Goal: Transaction & Acquisition: Purchase product/service

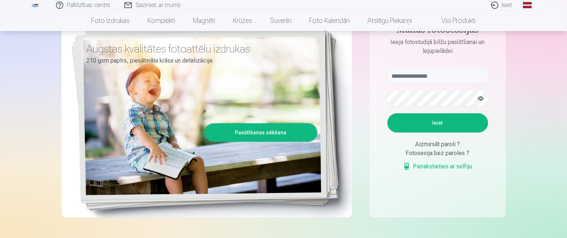
scroll to position [111, 0]
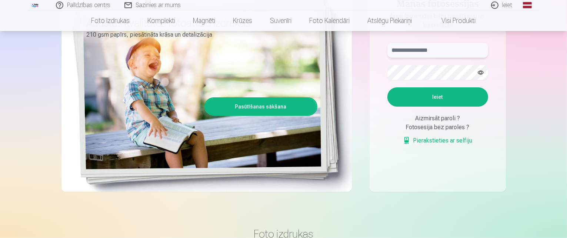
click at [453, 51] on input "text" at bounding box center [437, 50] width 101 height 15
type input "**********"
click at [387, 87] on button "Ieiet" at bounding box center [437, 96] width 101 height 19
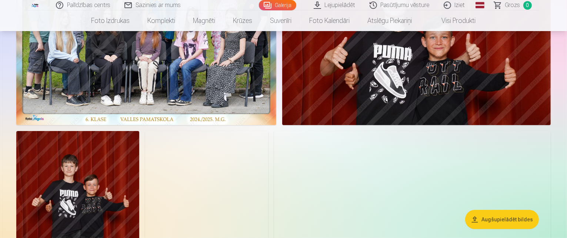
scroll to position [148, 0]
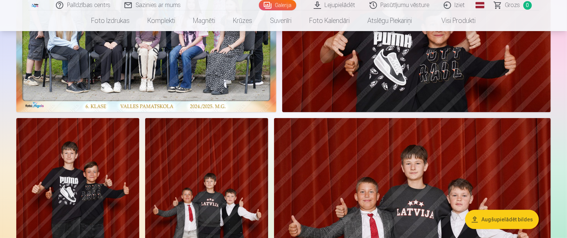
click at [276, 112] on img at bounding box center [146, 22] width 260 height 179
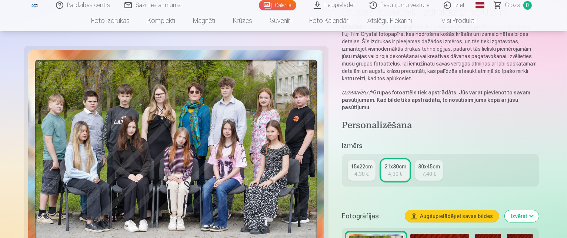
scroll to position [74, 0]
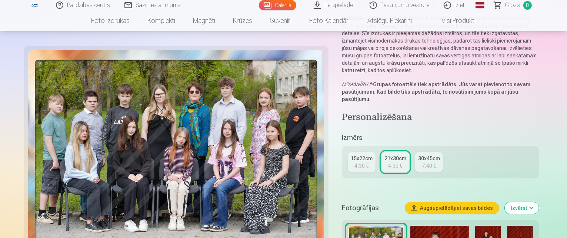
click at [402, 155] on div "21x30cm" at bounding box center [395, 158] width 22 height 7
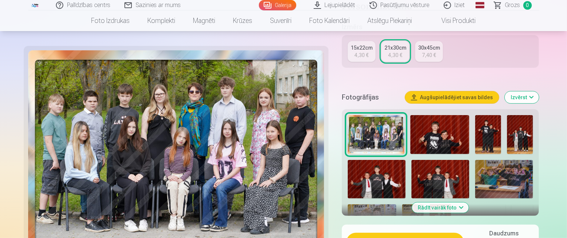
scroll to position [185, 0]
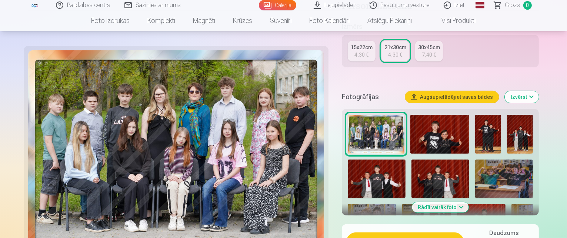
click at [449, 232] on button "Pievienot grozam : 4,30 €" at bounding box center [405, 241] width 118 height 19
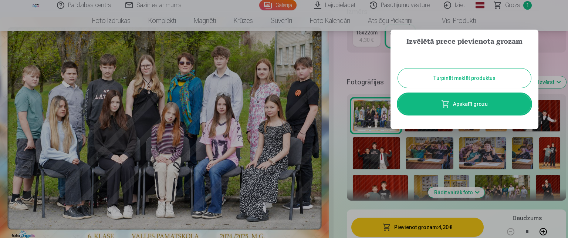
click at [469, 72] on button "Turpināt meklēt produktus" at bounding box center [464, 77] width 133 height 19
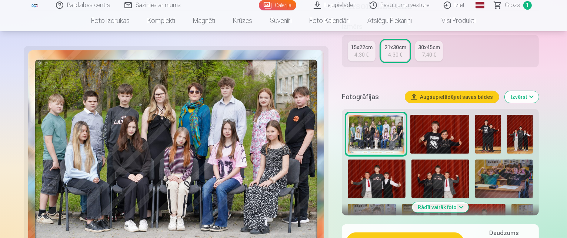
click at [432, 120] on img at bounding box center [439, 134] width 59 height 39
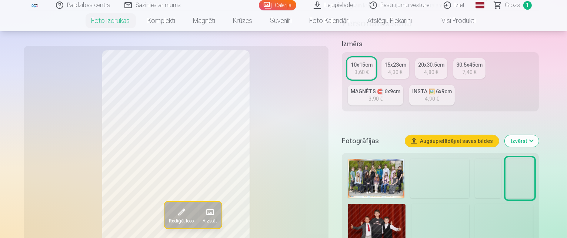
scroll to position [148, 0]
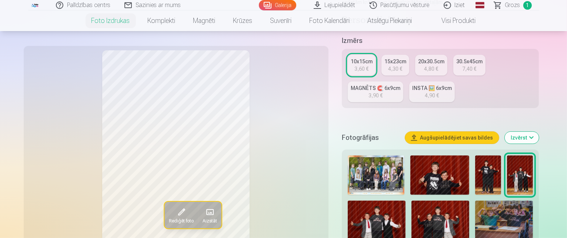
click at [414, 155] on img at bounding box center [439, 174] width 59 height 39
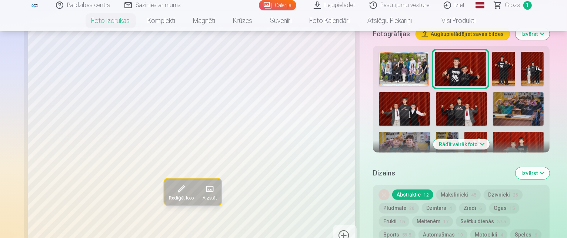
scroll to position [222, 0]
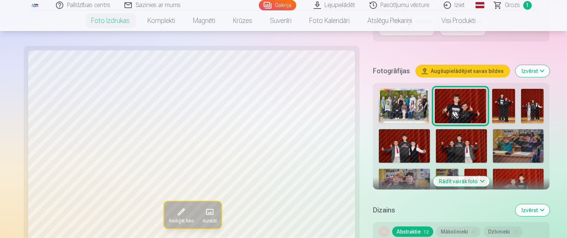
click at [492, 89] on img at bounding box center [503, 106] width 23 height 34
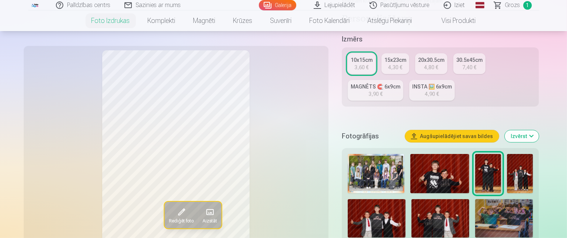
scroll to position [148, 0]
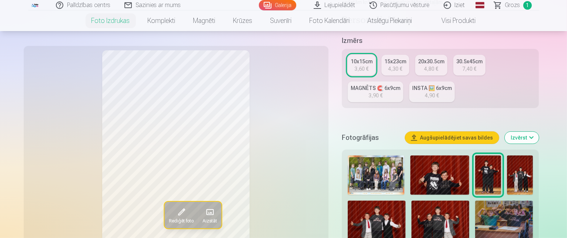
click at [411, 201] on img at bounding box center [440, 220] width 58 height 38
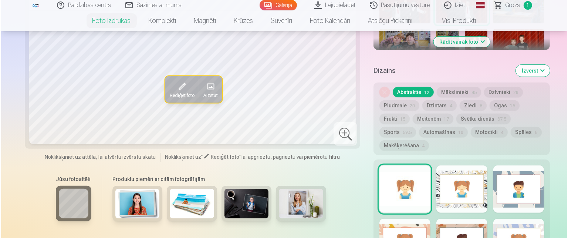
scroll to position [444, 0]
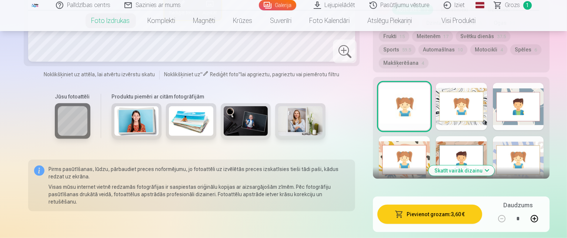
click at [426, 205] on button "Pievienot grozam : 3,60 €" at bounding box center [429, 214] width 104 height 19
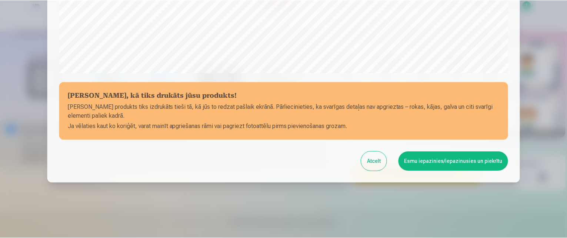
scroll to position [295, 0]
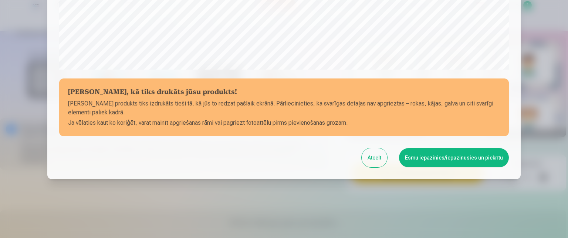
click at [444, 157] on button "Esmu iepazinies/iepazinusies un piekrītu" at bounding box center [454, 157] width 110 height 19
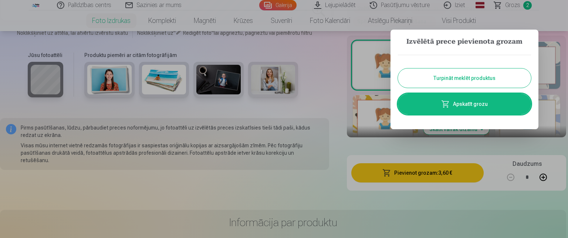
click at [469, 73] on button "Turpināt meklēt produktus" at bounding box center [464, 77] width 133 height 19
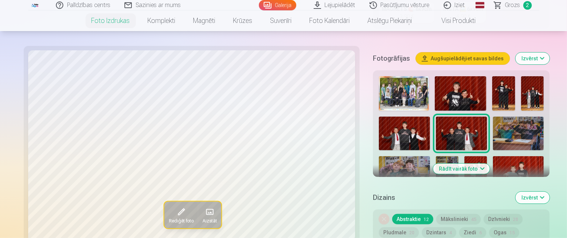
scroll to position [222, 0]
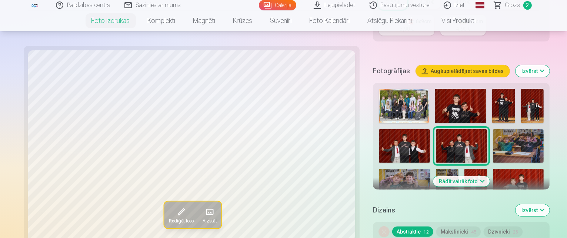
click at [493, 129] on img at bounding box center [518, 146] width 51 height 34
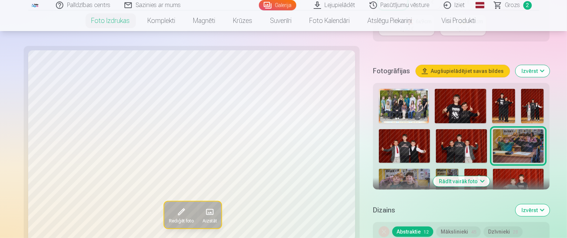
click at [429, 169] on img at bounding box center [404, 186] width 51 height 34
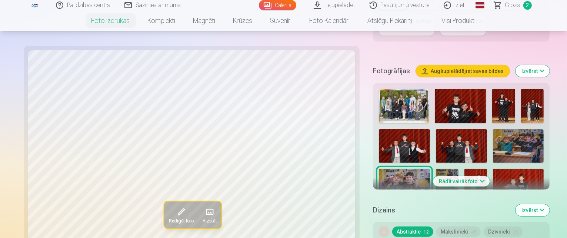
click at [458, 169] on img at bounding box center [447, 186] width 23 height 34
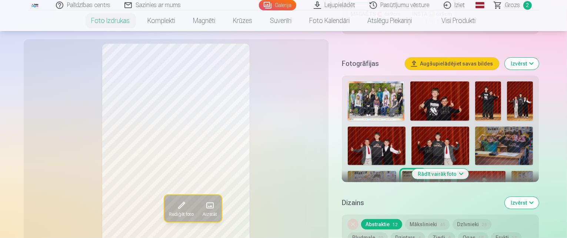
click at [451, 171] on img at bounding box center [439, 187] width 21 height 32
click at [457, 171] on img at bounding box center [481, 187] width 48 height 32
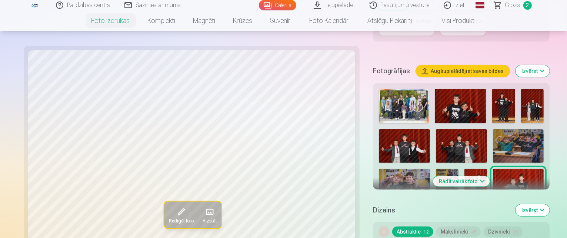
click at [407, 209] on img at bounding box center [393, 230] width 28 height 42
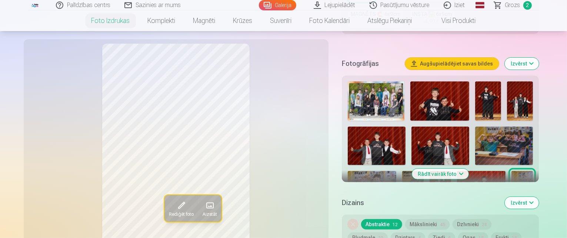
click at [469, 169] on button "Rādīt vairāk foto" at bounding box center [440, 174] width 57 height 10
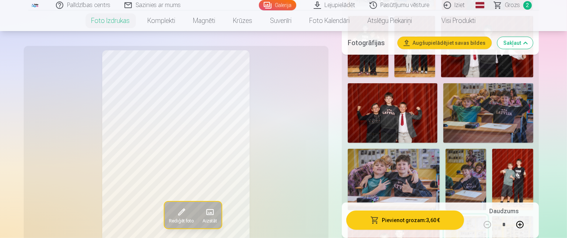
scroll to position [370, 0]
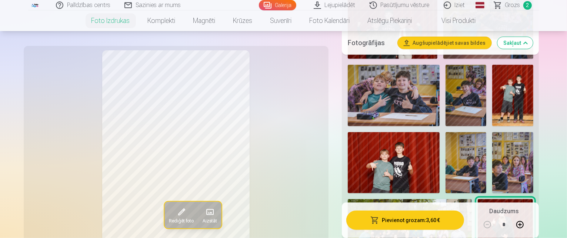
scroll to position [444, 0]
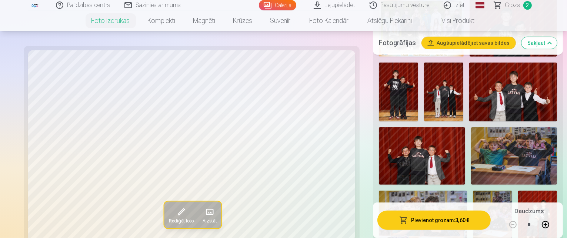
scroll to position [296, 0]
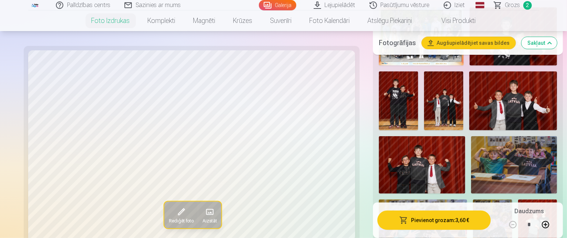
click at [467, 199] on img at bounding box center [423, 228] width 88 height 58
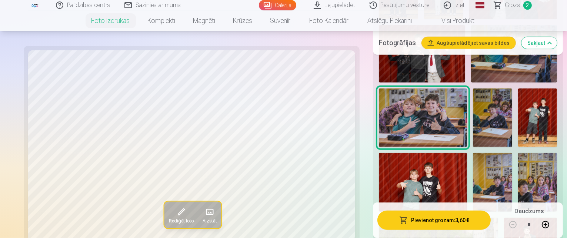
scroll to position [444, 0]
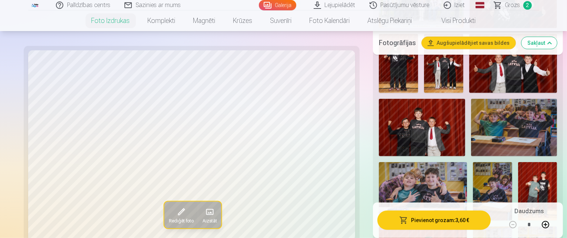
scroll to position [333, 0]
click at [467, 162] on img at bounding box center [423, 191] width 88 height 58
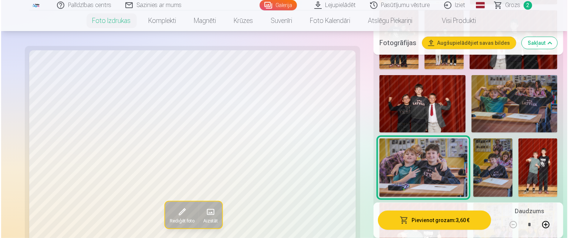
scroll to position [370, 0]
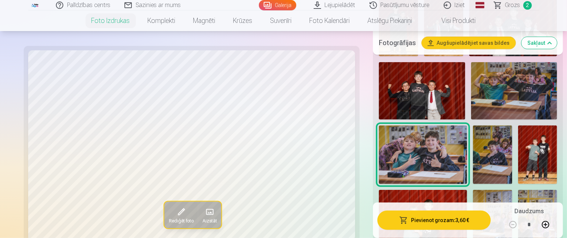
click at [432, 219] on button "Pievienot grozam : 3,60 €" at bounding box center [433, 220] width 113 height 19
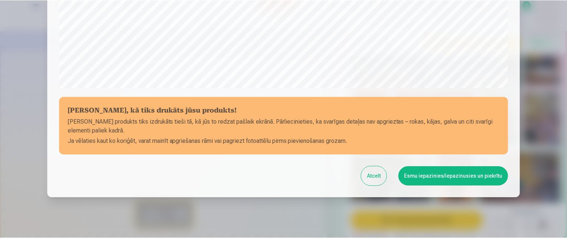
scroll to position [295, 0]
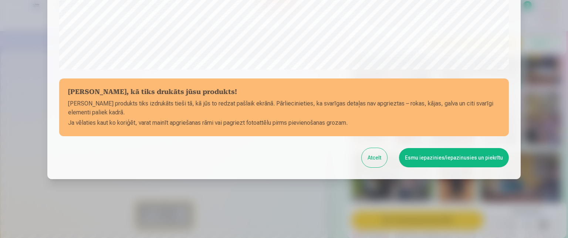
click at [427, 156] on button "Esmu iepazinies/iepazinusies un piekrītu" at bounding box center [454, 157] width 110 height 19
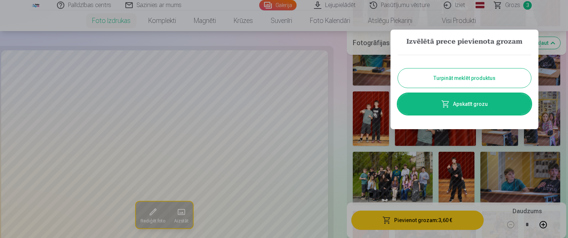
click at [457, 75] on button "Turpināt meklēt produktus" at bounding box center [464, 77] width 133 height 19
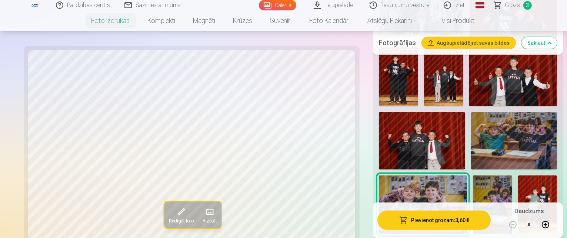
scroll to position [333, 0]
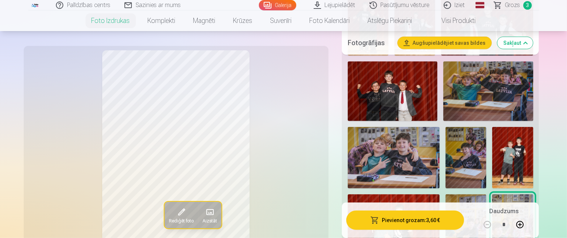
scroll to position [407, 0]
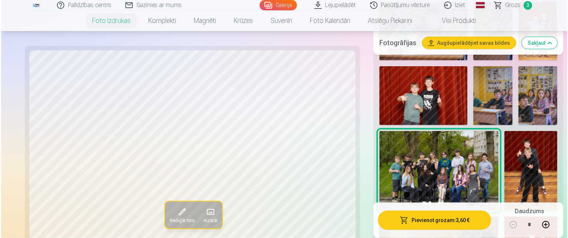
scroll to position [481, 0]
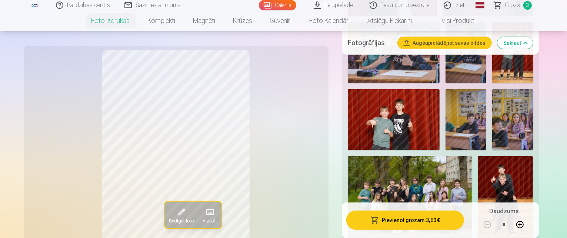
click at [414, 217] on button "Pievienot grozam : 3,60 €" at bounding box center [405, 220] width 118 height 19
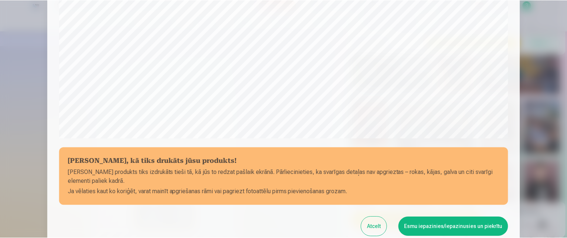
scroll to position [295, 0]
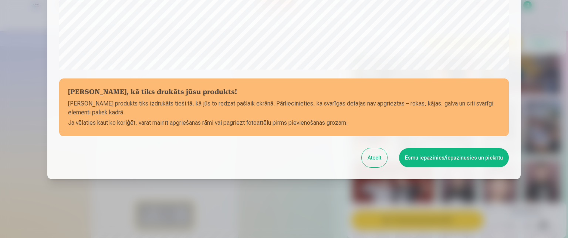
click at [419, 156] on button "Esmu iepazinies/iepazinusies un piekrītu" at bounding box center [454, 157] width 110 height 19
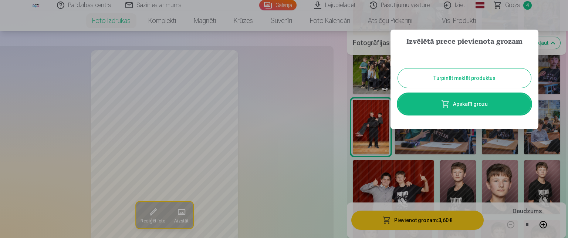
click at [459, 80] on button "Turpināt meklēt produktus" at bounding box center [464, 77] width 133 height 19
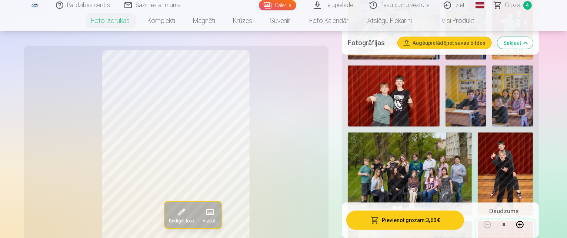
scroll to position [518, 0]
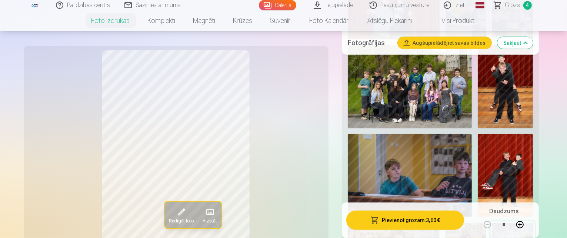
scroll to position [555, 0]
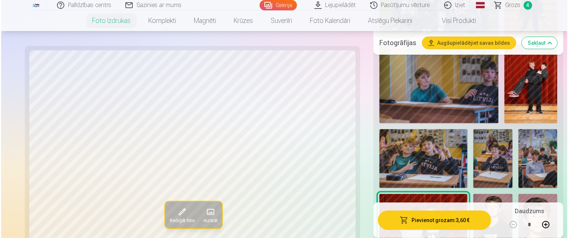
scroll to position [703, 0]
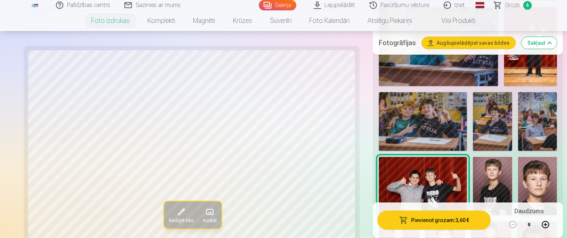
click at [410, 217] on button "Pievienot grozam : 3,60 €" at bounding box center [433, 220] width 113 height 19
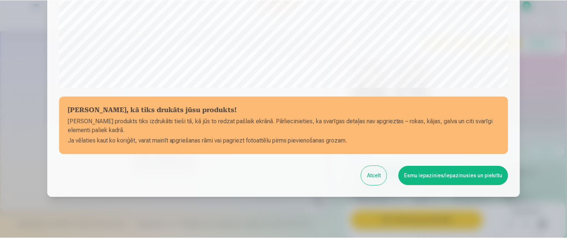
scroll to position [295, 0]
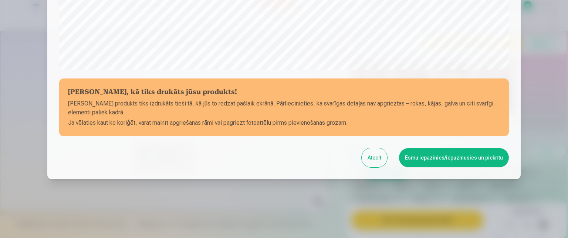
click at [435, 158] on button "Esmu iepazinies/iepazinusies un piekrītu" at bounding box center [454, 157] width 110 height 19
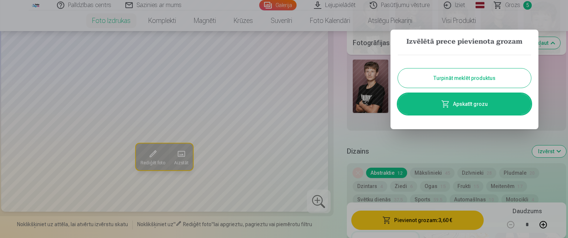
click at [450, 79] on button "Turpināt meklēt produktus" at bounding box center [464, 77] width 133 height 19
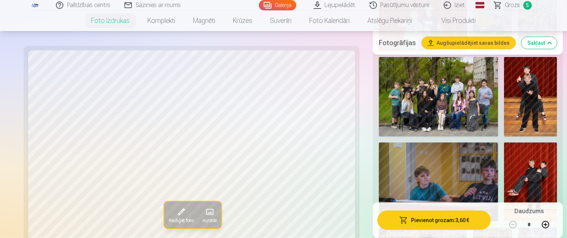
scroll to position [555, 0]
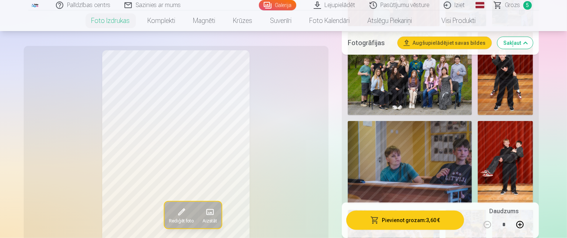
scroll to position [592, 0]
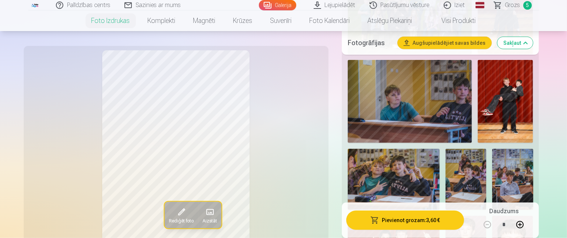
scroll to position [629, 0]
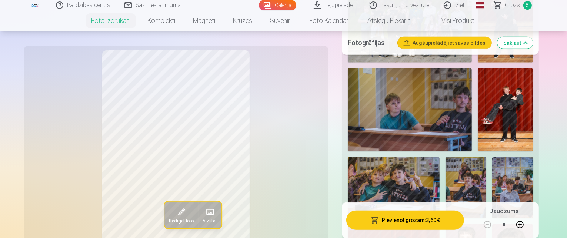
scroll to position [666, 0]
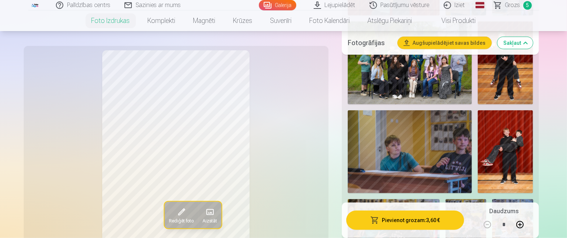
scroll to position [629, 0]
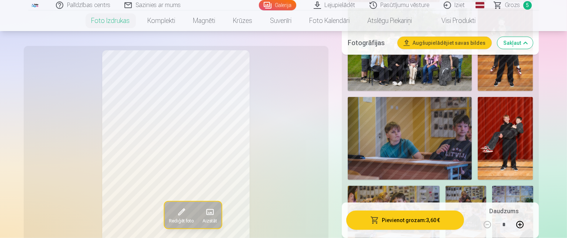
click at [164, 209] on button "Rediģēt foto" at bounding box center [181, 215] width 34 height 27
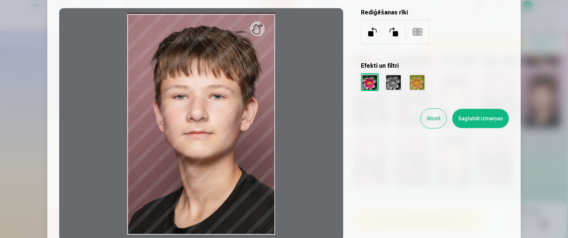
scroll to position [74, 0]
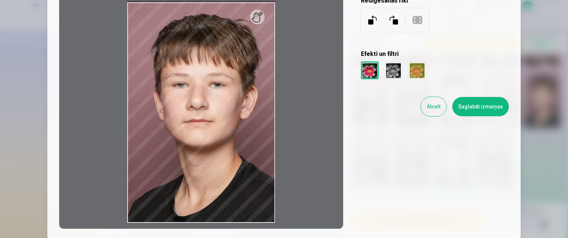
click at [389, 72] on div at bounding box center [394, 70] width 18 height 18
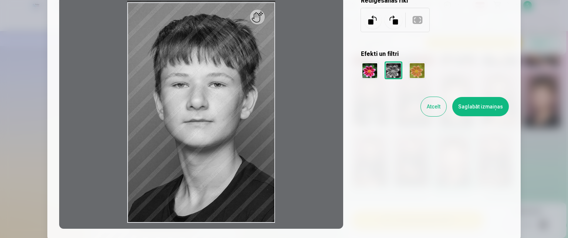
click at [411, 68] on div at bounding box center [418, 70] width 18 height 18
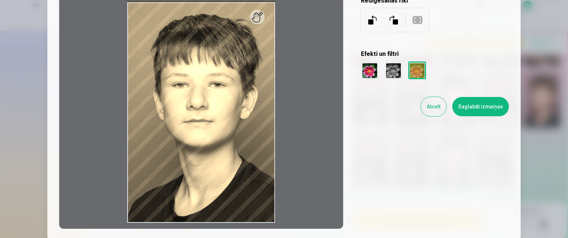
click at [367, 72] on div at bounding box center [370, 70] width 18 height 18
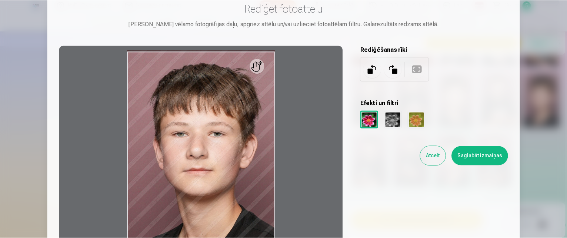
scroll to position [0, 0]
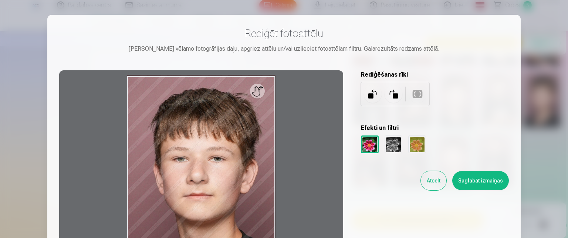
click at [260, 91] on div at bounding box center [201, 186] width 284 height 232
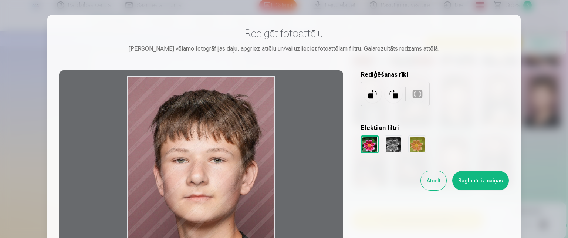
drag, startPoint x: 263, startPoint y: 94, endPoint x: 248, endPoint y: 97, distance: 14.6
click at [248, 97] on div at bounding box center [201, 186] width 284 height 232
click at [438, 177] on button "Atcelt" at bounding box center [434, 180] width 26 height 19
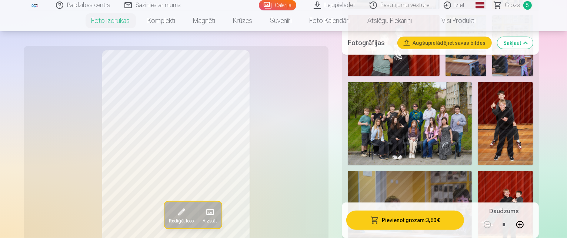
scroll to position [592, 0]
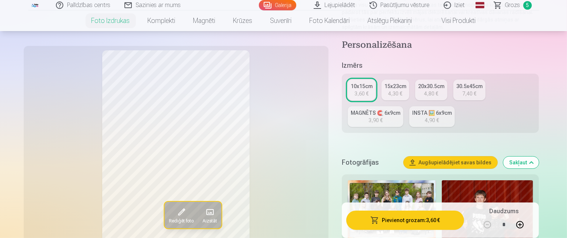
scroll to position [111, 0]
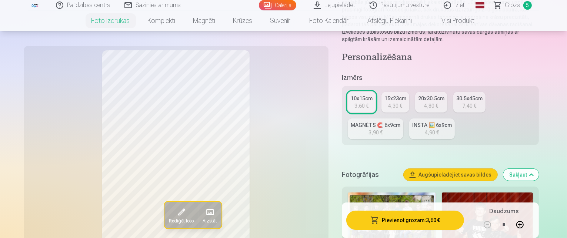
click at [402, 95] on div "15x23cm" at bounding box center [395, 98] width 22 height 7
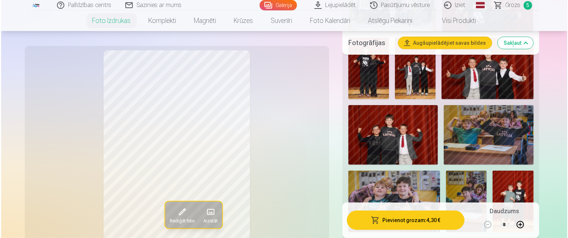
scroll to position [333, 0]
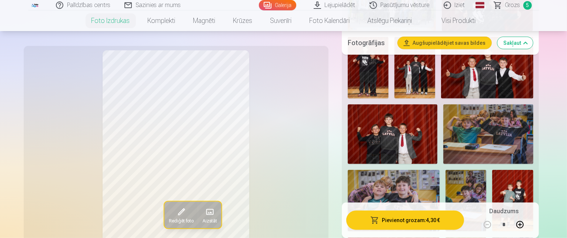
click at [433, 219] on button "Pievienot grozam : 4,30 €" at bounding box center [405, 220] width 118 height 19
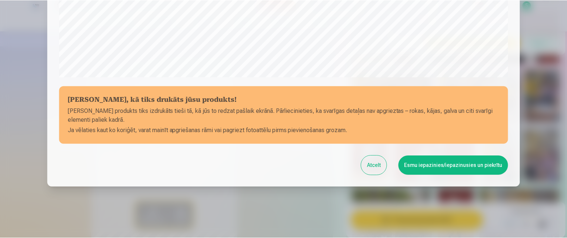
scroll to position [295, 0]
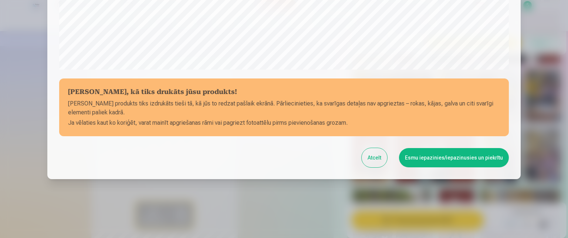
click at [443, 155] on button "Esmu iepazinies/iepazinusies un piekrītu" at bounding box center [454, 157] width 110 height 19
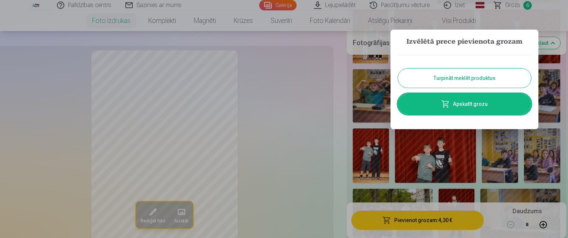
click at [444, 76] on button "Turpināt meklēt produktus" at bounding box center [464, 77] width 133 height 19
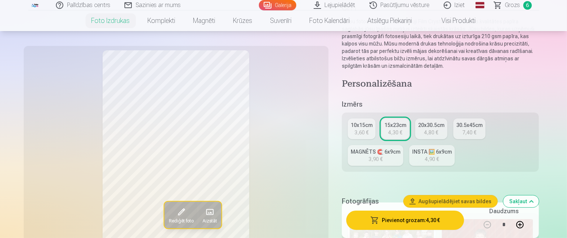
scroll to position [74, 0]
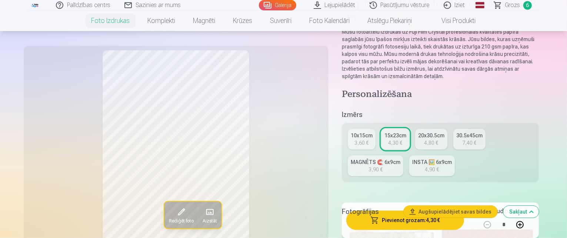
click at [400, 158] on div "MAGNĒTS 🧲 6x9cm" at bounding box center [375, 161] width 50 height 7
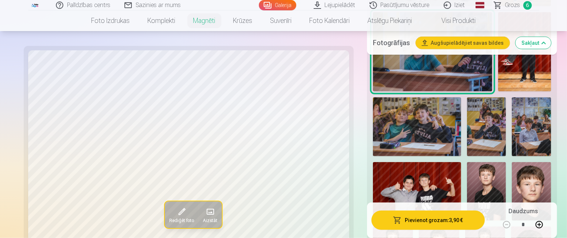
scroll to position [703, 0]
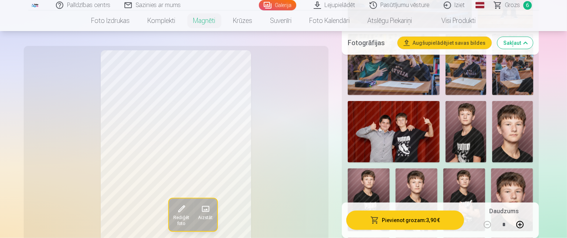
scroll to position [777, 0]
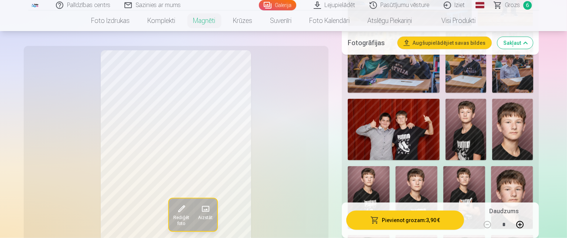
click at [529, 225] on button at bounding box center [520, 225] width 18 height 18
type input "*"
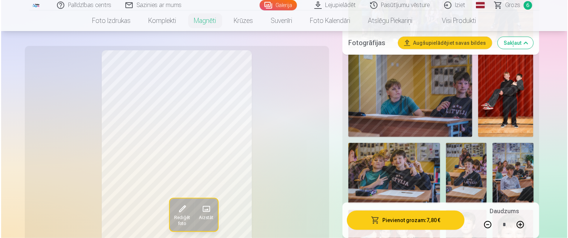
scroll to position [703, 0]
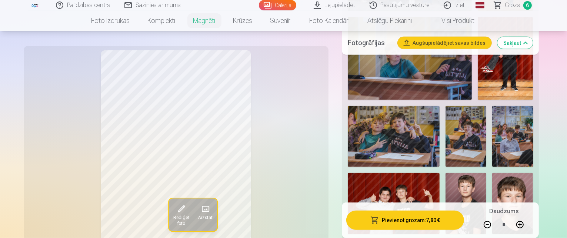
click at [425, 218] on button "Pievienot grozam : 7,80 €" at bounding box center [405, 220] width 118 height 19
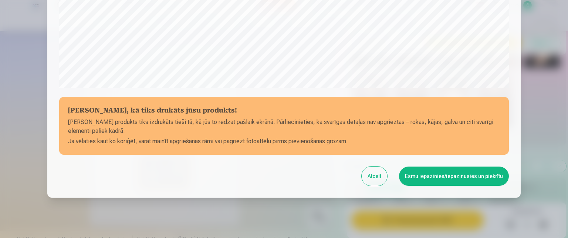
scroll to position [295, 0]
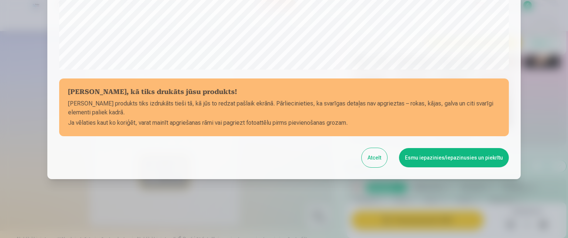
click at [430, 159] on button "Esmu iepazinies/iepazinusies un piekrītu" at bounding box center [454, 157] width 110 height 19
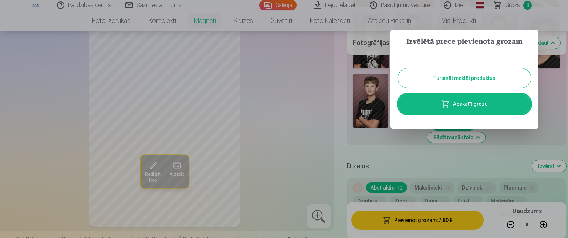
click at [470, 102] on link "Apskatīt grozu" at bounding box center [464, 104] width 133 height 21
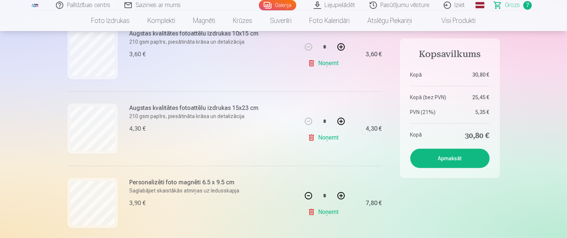
scroll to position [444, 0]
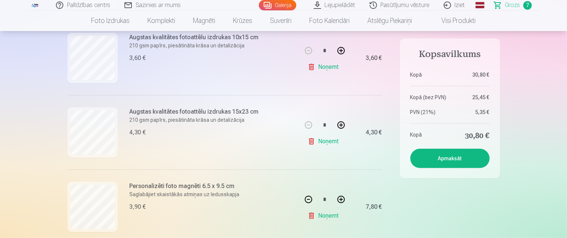
click at [465, 155] on button "Apmaksāt" at bounding box center [449, 158] width 79 height 19
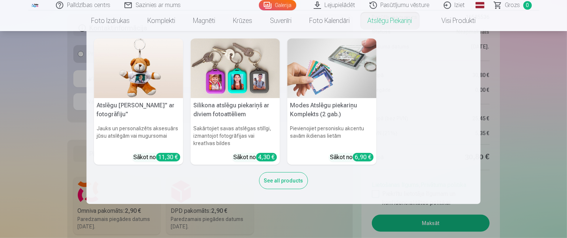
scroll to position [629, 0]
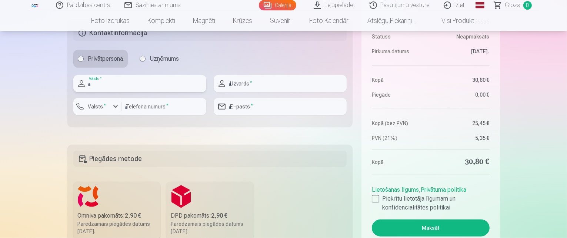
click at [113, 81] on input "text" at bounding box center [139, 83] width 133 height 17
type input "*******"
type input "******"
type input "********"
click at [244, 84] on input "******" at bounding box center [280, 83] width 133 height 17
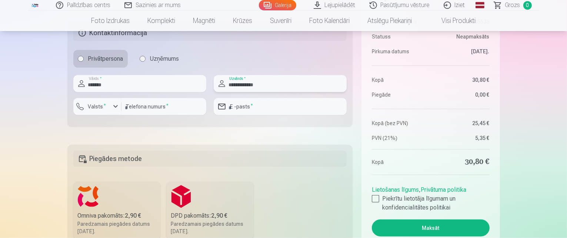
type input "**********"
click at [258, 108] on input "email" at bounding box center [280, 106] width 133 height 17
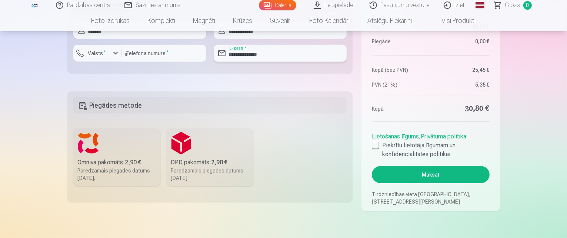
scroll to position [703, 0]
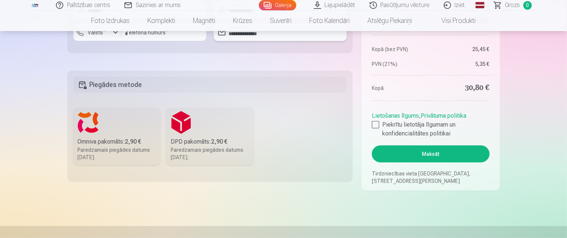
type input "**********"
click at [182, 123] on label "DPD pakomāts : 2,90 € Paredzamais piegādes datums 30.08.2025." at bounding box center [209, 137] width 87 height 58
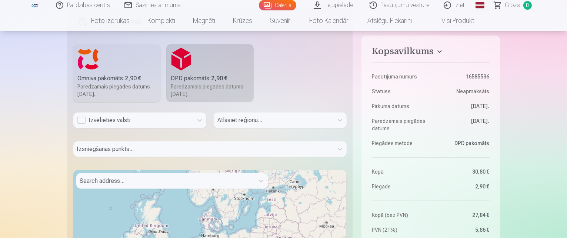
scroll to position [777, 0]
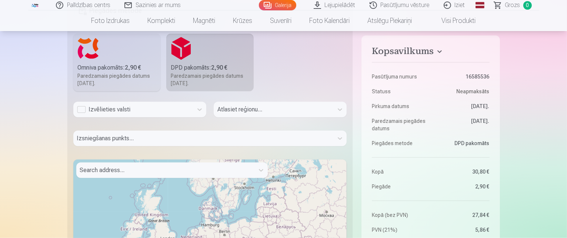
click at [341, 107] on div "Atlasiet reģionu..." at bounding box center [280, 112] width 133 height 21
click at [80, 109] on div "Izvēlieties valsti" at bounding box center [133, 109] width 112 height 9
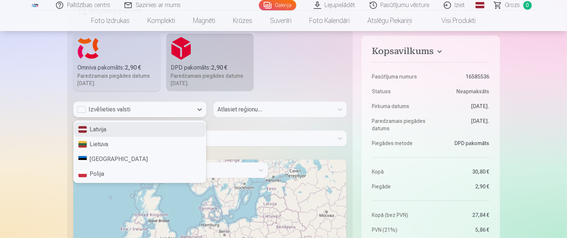
click at [95, 127] on div "Latvija" at bounding box center [140, 129] width 132 height 15
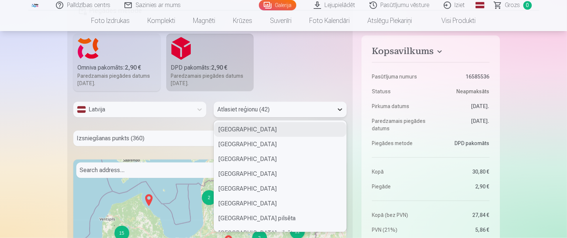
click at [340, 111] on icon at bounding box center [339, 109] width 7 height 7
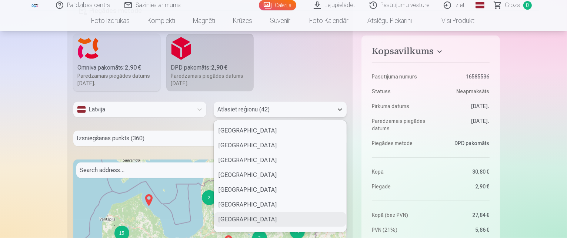
scroll to position [236, 0]
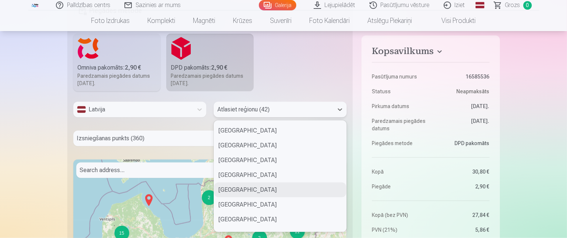
click at [318, 185] on div "Bauskas novads" at bounding box center [280, 189] width 132 height 15
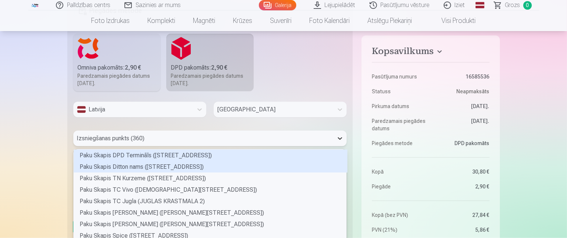
scroll to position [802, 0]
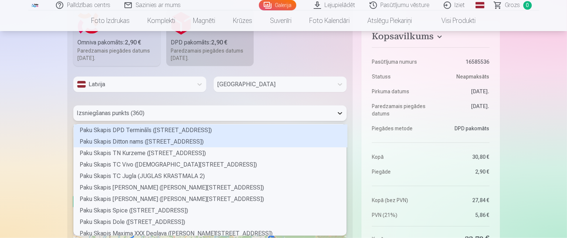
click at [337, 121] on div "360 results available. Use Up and Down to choose options, press Enter to select…" at bounding box center [210, 113] width 274 height 16
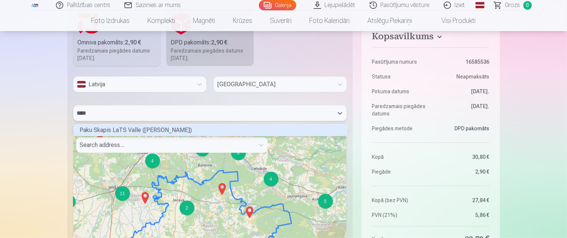
scroll to position [10, 271]
type input "*****"
click at [316, 125] on div "Paku Skapis LaTS Valle (MAZIE MELDERI)" at bounding box center [211, 129] width 274 height 11
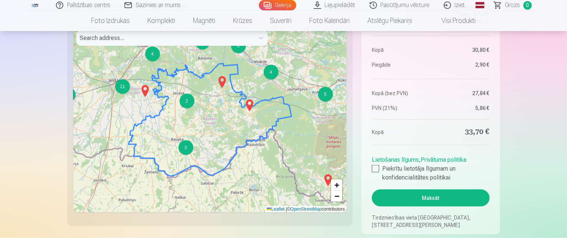
scroll to position [913, 0]
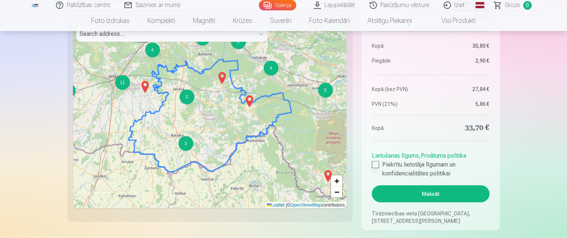
click at [375, 164] on div at bounding box center [375, 164] width 7 height 7
click at [447, 193] on button "Maksāt" at bounding box center [430, 193] width 117 height 17
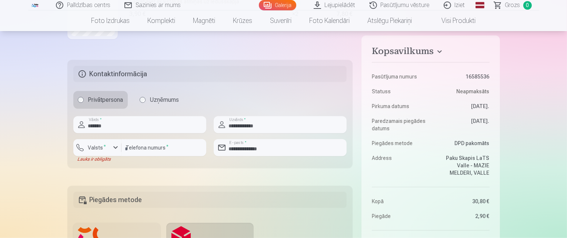
scroll to position [580, 0]
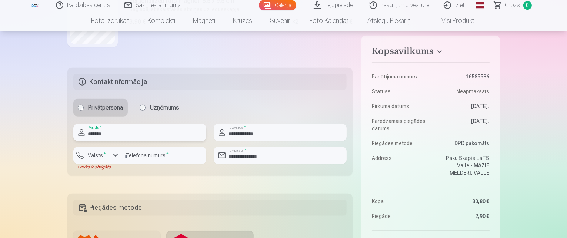
click at [117, 130] on input "*******" at bounding box center [139, 132] width 133 height 17
type input "*******"
click at [58, 177] on div "Palīdzības centrs Sazinies ar mums Galerija Lejupielādēt Pasūtījumu vēsture Izi…" at bounding box center [283, 111] width 567 height 1383
click at [147, 158] on input "********" at bounding box center [163, 155] width 85 height 17
type input "********"
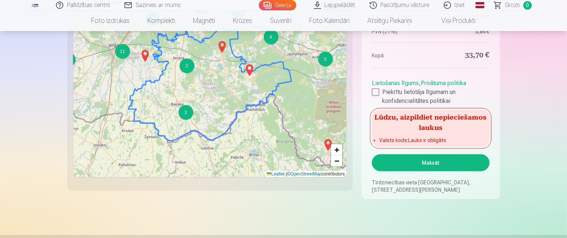
scroll to position [950, 0]
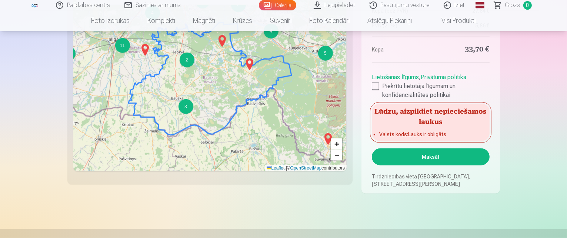
click at [415, 154] on button "Maksāt" at bounding box center [430, 156] width 117 height 17
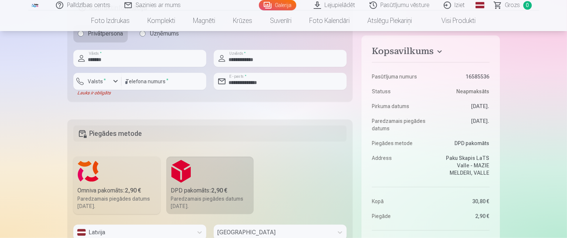
scroll to position [617, 0]
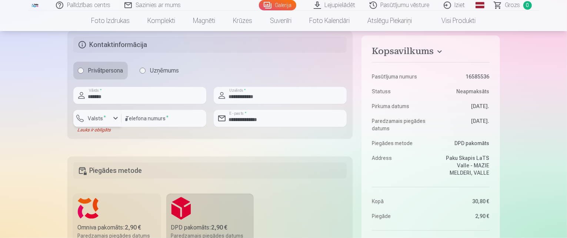
click at [114, 117] on div "button" at bounding box center [115, 118] width 9 height 9
click at [107, 134] on li "+371 Latvija" at bounding box center [104, 135] width 53 height 15
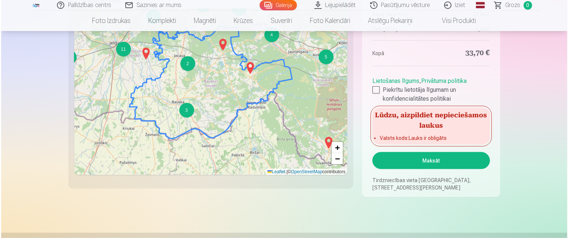
scroll to position [950, 0]
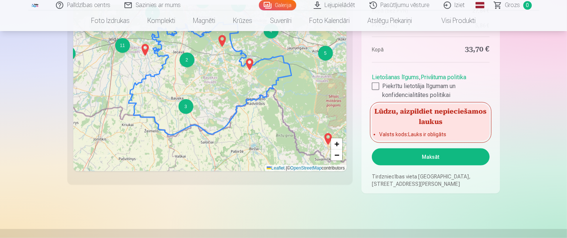
click at [406, 153] on button "Maksāt" at bounding box center [430, 156] width 117 height 17
